Goal: Transaction & Acquisition: Subscribe to service/newsletter

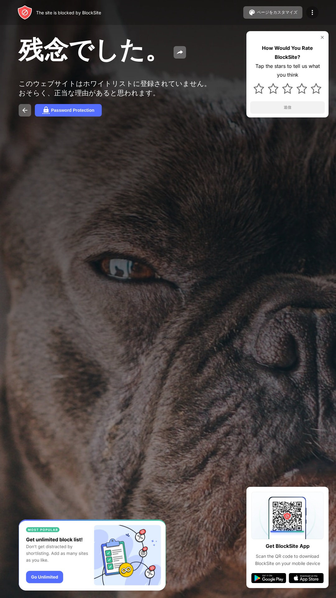
click at [318, 13] on div at bounding box center [312, 12] width 12 height 12
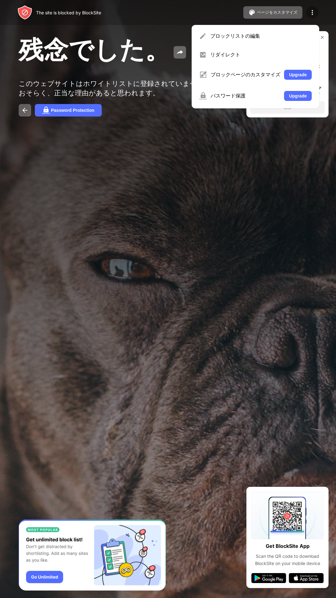
click at [318, 11] on div at bounding box center [312, 12] width 12 height 12
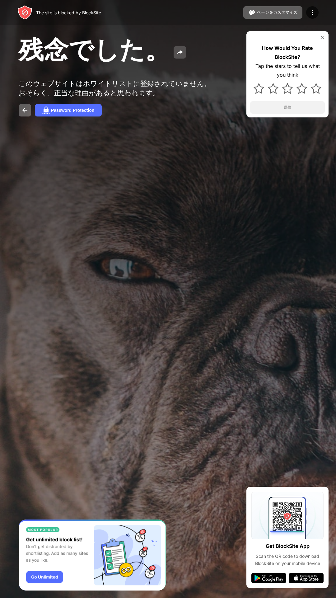
click at [183, 57] on button at bounding box center [180, 52] width 12 height 12
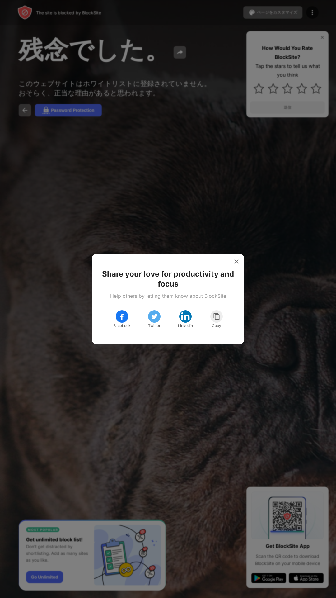
click at [243, 262] on div "Share your love for productivity and focus Help others by letting them know abo…" at bounding box center [168, 299] width 152 height 90
click at [240, 265] on div at bounding box center [237, 261] width 10 height 10
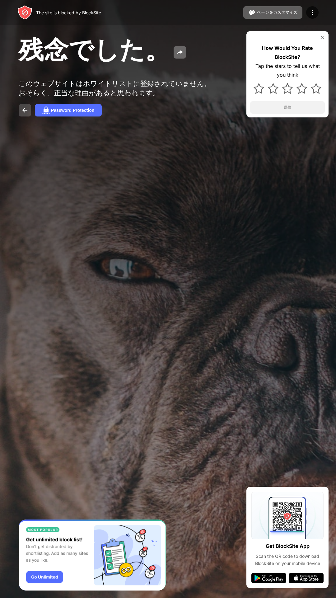
click at [24, 114] on img at bounding box center [24, 109] width 7 height 7
click at [22, 116] on button at bounding box center [25, 110] width 12 height 12
click at [24, 114] on img at bounding box center [24, 109] width 7 height 7
click at [25, 114] on img at bounding box center [24, 109] width 7 height 7
click at [23, 114] on img at bounding box center [24, 109] width 7 height 7
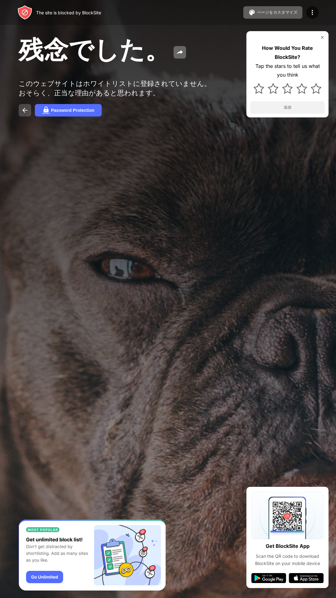
click at [23, 113] on img at bounding box center [24, 109] width 7 height 7
click at [48, 116] on button "Password Protection" at bounding box center [68, 110] width 67 height 12
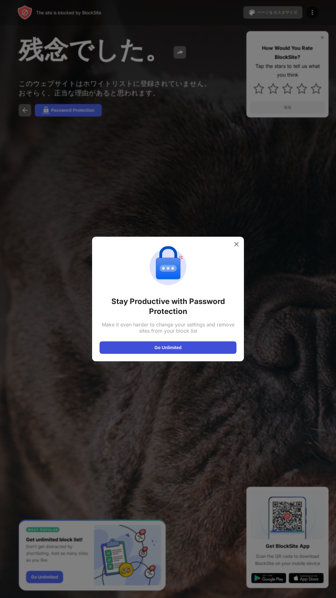
click at [123, 345] on button "Go Unlimited" at bounding box center [168, 347] width 137 height 12
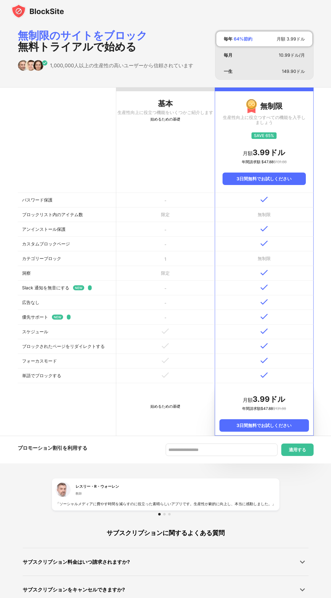
click at [310, 527] on div "無制限のサイトをブロック 無料トライアルで始める 1,000,000人以上の生産性の高いユーザーから信頼されています 毎年 64 % 節約 月額 3.99 ド…" at bounding box center [165, 330] width 331 height 616
